Goal: Consume media (video, audio)

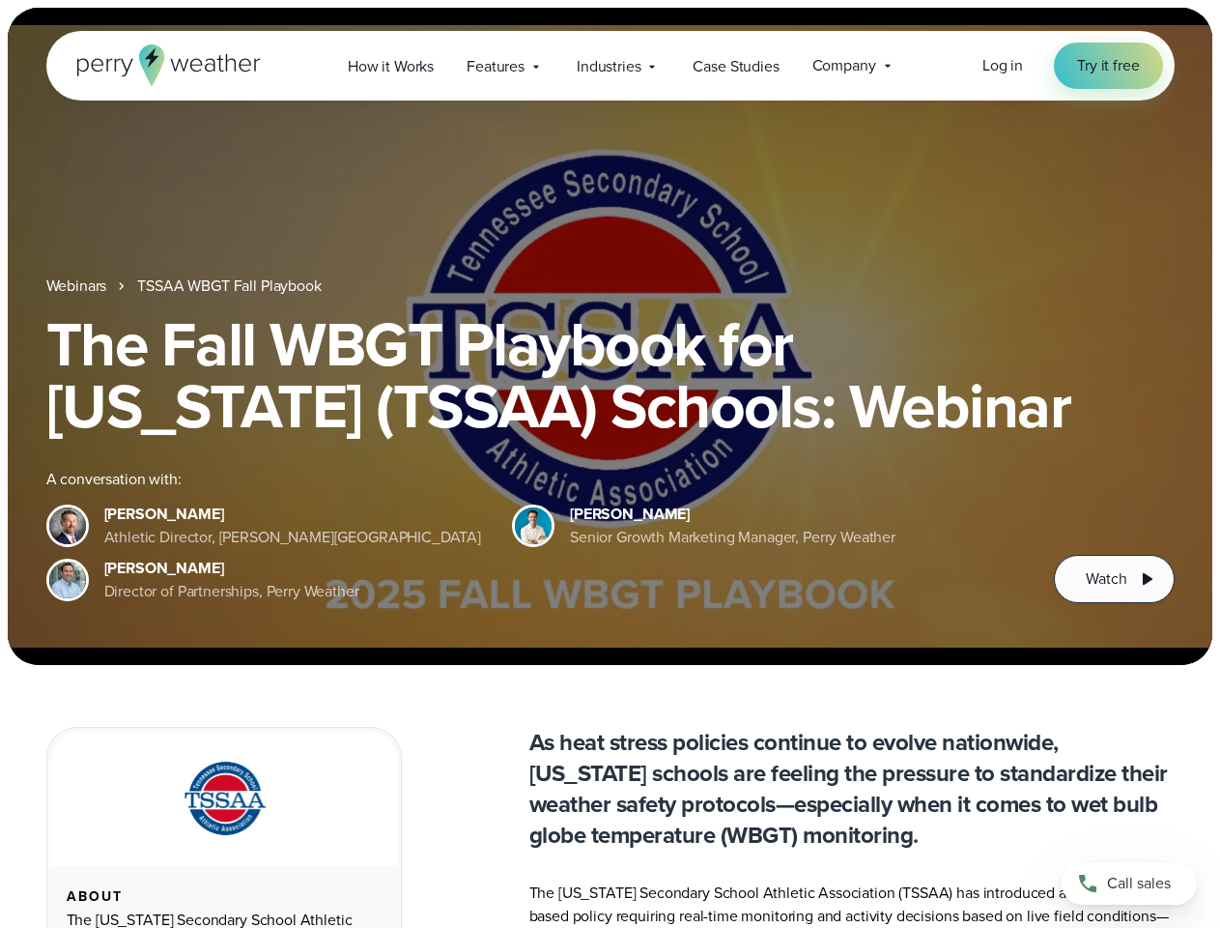
click at [610, 464] on div "The Fall WBGT Playbook for [US_STATE] (TSSAA) Schools: Webinar A conversation w…" at bounding box center [610, 458] width 1129 height 290
click at [610, 66] on span "Industries" at bounding box center [609, 66] width 64 height 23
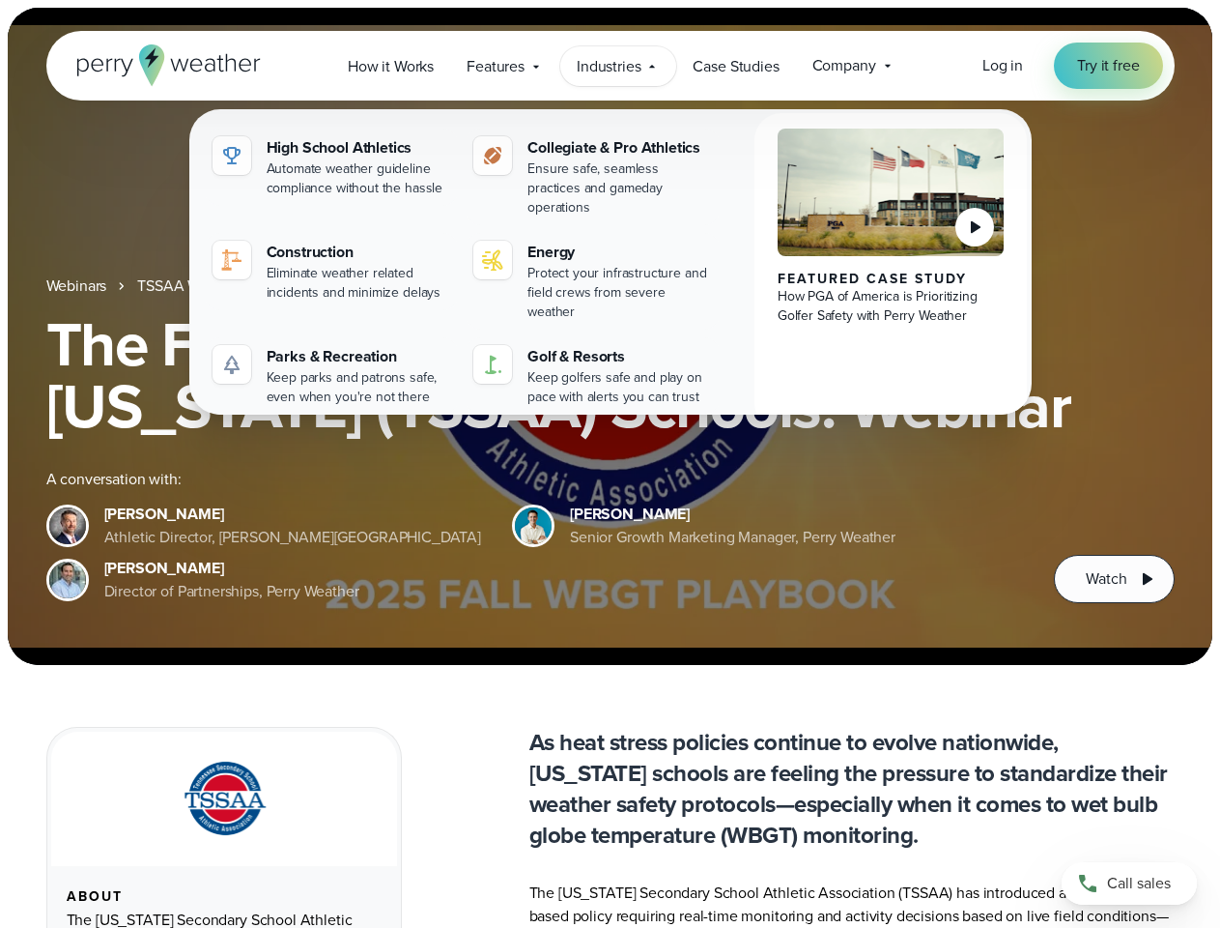
click at [610, 336] on h1 "The Fall WBGT Playbook for [US_STATE] (TSSAA) Schools: Webinar" at bounding box center [610, 375] width 1129 height 124
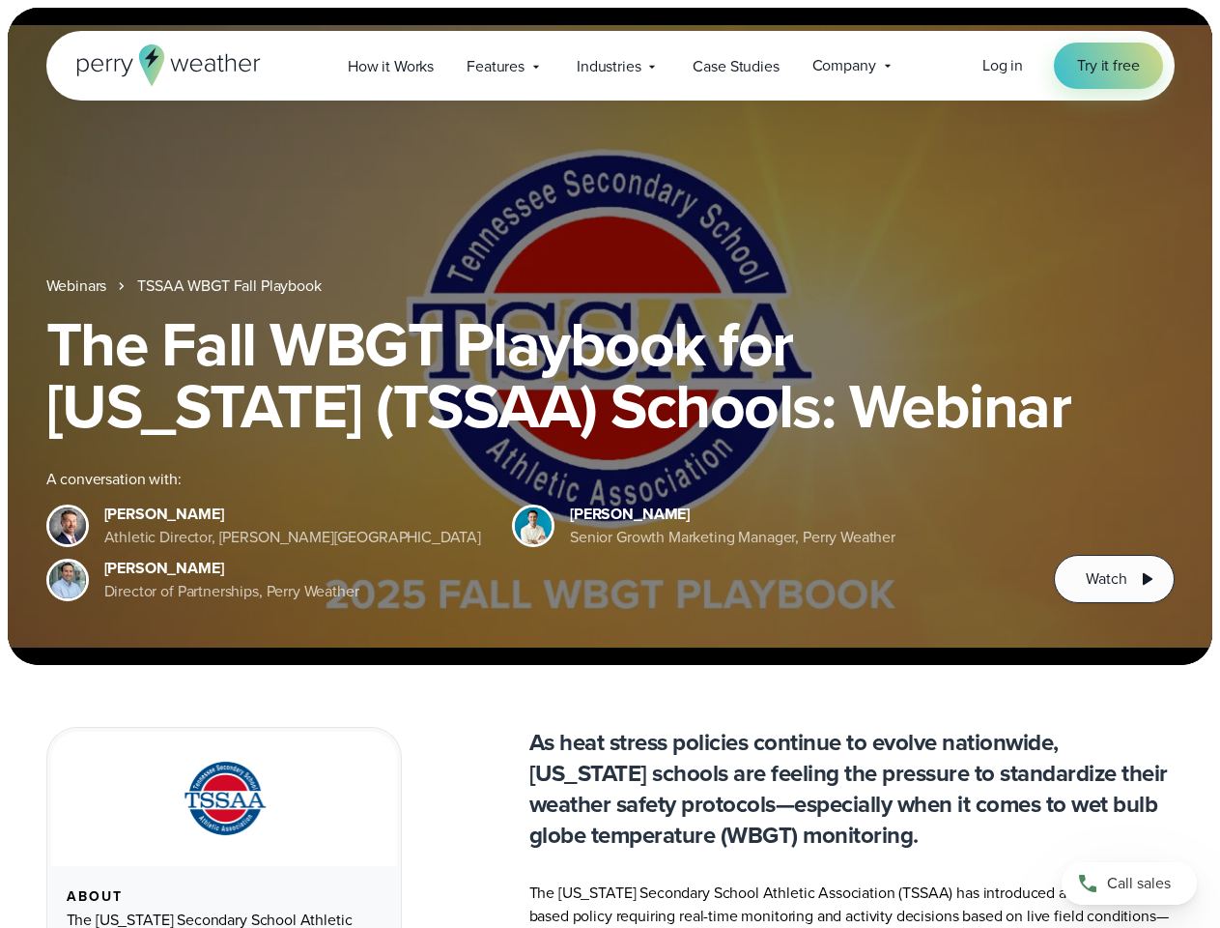
click at [231, 286] on link "TSSAA WBGT Fall Playbook" at bounding box center [229, 285] width 184 height 23
click at [1114, 579] on span "Watch" at bounding box center [1106, 578] width 41 height 23
